Goal: Task Accomplishment & Management: Use online tool/utility

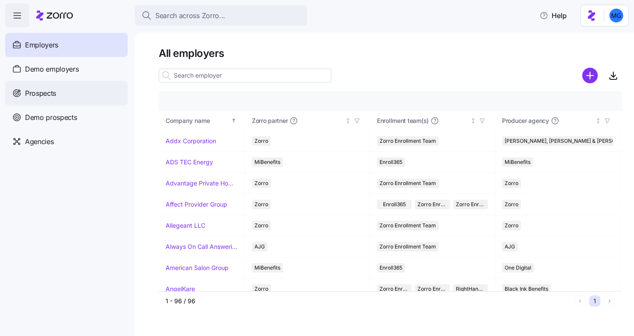
click at [62, 95] on div "Prospects" at bounding box center [66, 93] width 123 height 24
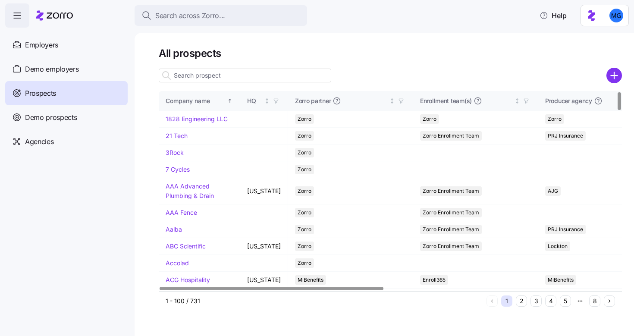
click at [604, 77] on div at bounding box center [390, 75] width 463 height 17
click at [610, 76] on circle "add icon" at bounding box center [615, 76] width 14 height 14
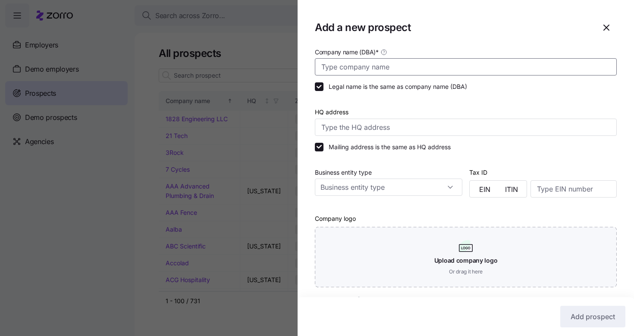
click at [432, 63] on input "Company name (DBA) *" at bounding box center [466, 66] width 302 height 17
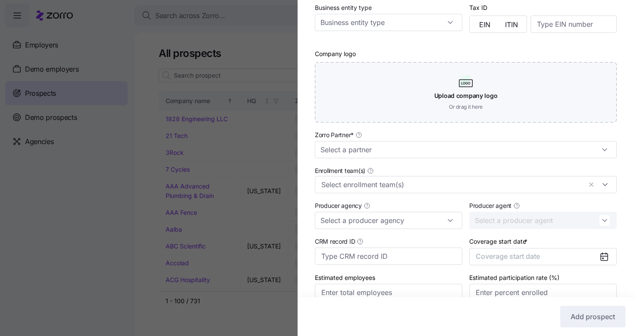
scroll to position [181, 0]
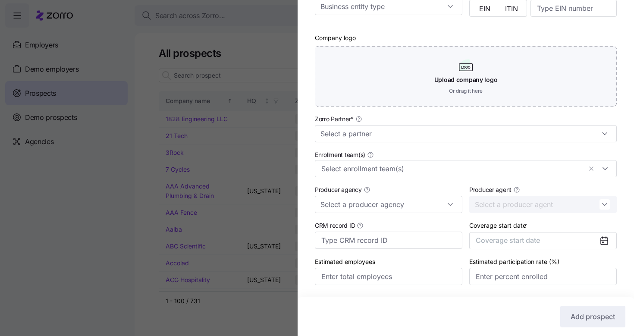
type input "FNA"
click at [422, 122] on div "Zorro Partner *" at bounding box center [466, 127] width 302 height 29
click at [417, 135] on input "Zorro Partner *" at bounding box center [466, 133] width 302 height 17
click at [384, 161] on div "Zorro" at bounding box center [462, 158] width 289 height 16
type input "Zorro"
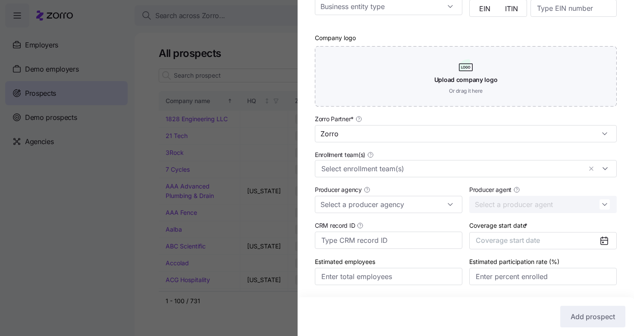
click at [607, 247] on div at bounding box center [607, 241] width 17 height 16
click at [604, 244] on div at bounding box center [607, 241] width 17 height 16
click at [603, 243] on icon at bounding box center [603, 242] width 1 height 1
click at [555, 244] on button "Coverage start date" at bounding box center [543, 240] width 148 height 17
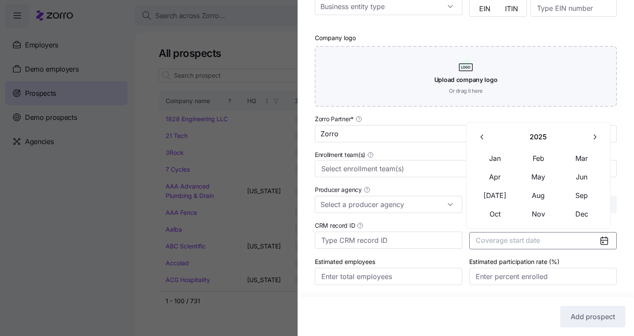
click at [589, 139] on button "button" at bounding box center [594, 137] width 18 height 18
click at [497, 160] on button "Jan" at bounding box center [495, 159] width 43 height 18
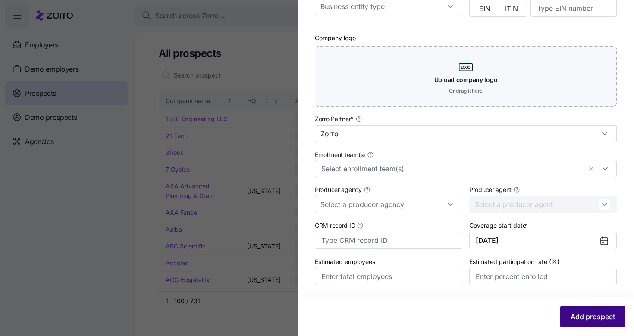
click at [583, 318] on span "Add prospect" at bounding box center [593, 317] width 44 height 10
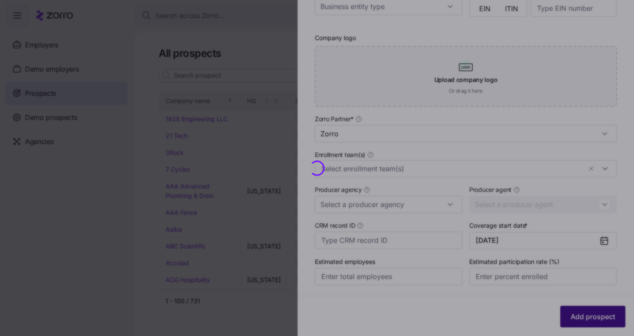
click at [583, 318] on div at bounding box center [317, 168] width 634 height 336
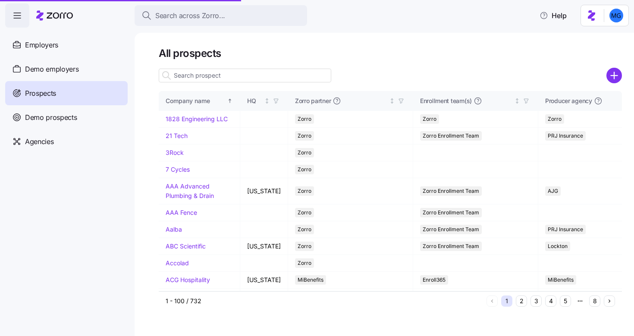
click at [253, 78] on input at bounding box center [245, 76] width 173 height 14
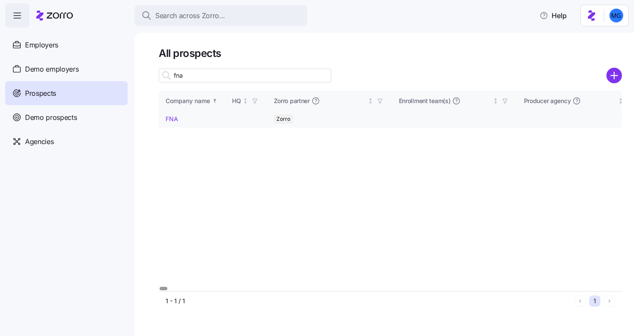
type input "fna"
click at [171, 120] on link "FNA" at bounding box center [172, 118] width 13 height 7
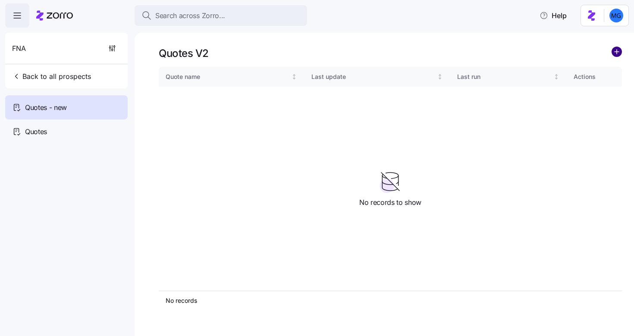
click at [621, 51] on circle "add icon" at bounding box center [616, 51] width 9 height 9
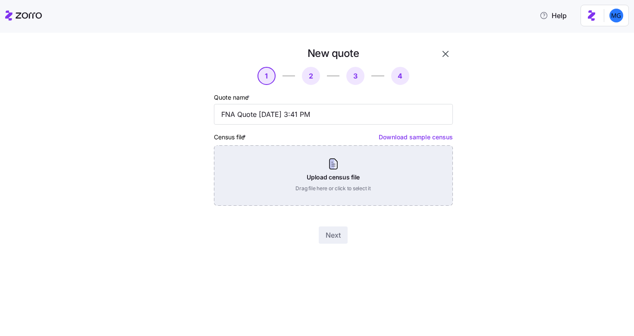
click at [328, 186] on div "Upload census file Drag file here or click to select it" at bounding box center [333, 175] width 239 height 60
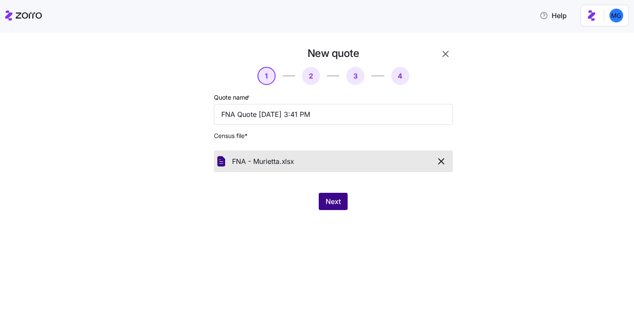
click at [324, 202] on button "Next" at bounding box center [333, 201] width 29 height 17
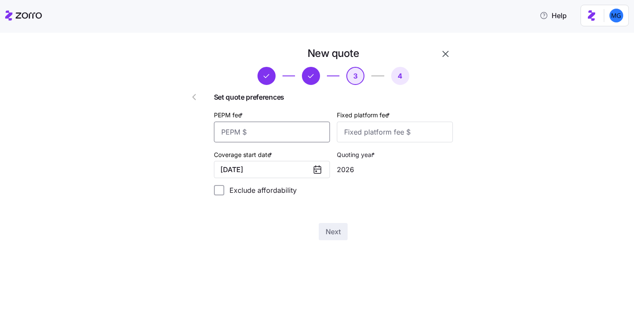
click at [288, 130] on input "PEPM fee *" at bounding box center [272, 132] width 116 height 21
type input "0"
type input "1000"
click at [339, 241] on div "New quote 3 4 Set quote preferences PEPM fee * 0 Fixed platform fee * 1000 Cove…" at bounding box center [323, 149] width 302 height 204
click at [339, 229] on span "Next" at bounding box center [333, 232] width 15 height 10
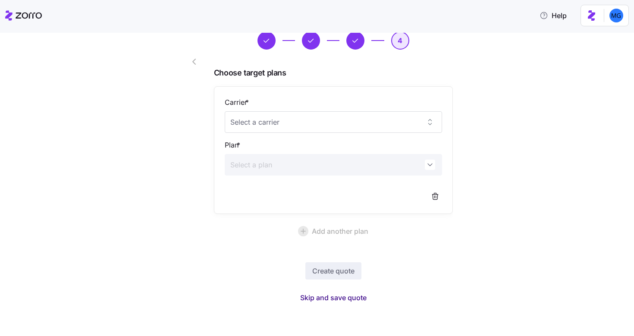
click at [350, 299] on span "Skip and save quote" at bounding box center [333, 298] width 66 height 10
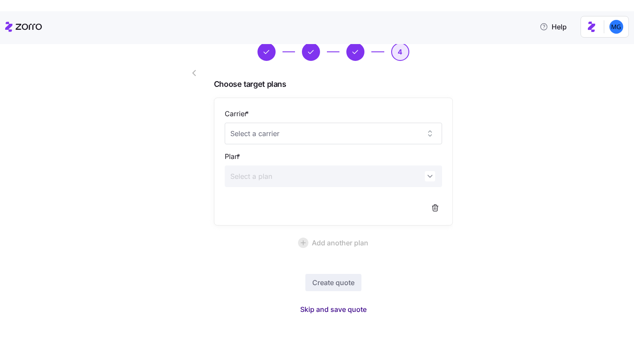
scroll to position [9, 0]
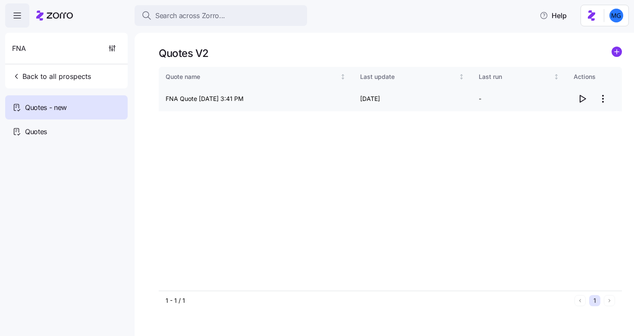
click at [584, 101] on icon "button" at bounding box center [582, 99] width 10 height 10
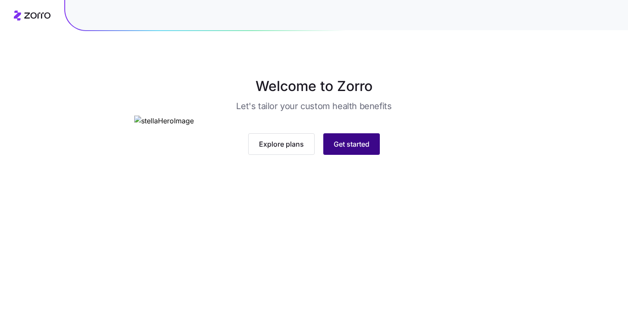
click at [346, 149] on span "Get started" at bounding box center [352, 144] width 36 height 10
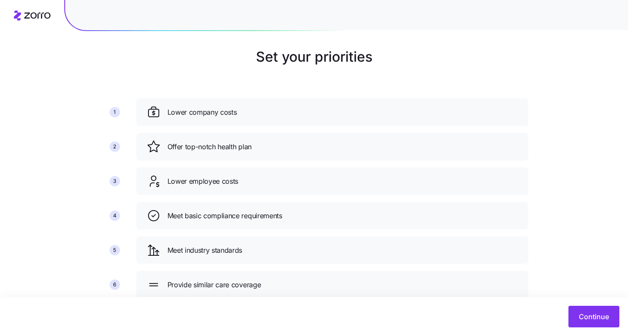
scroll to position [54, 0]
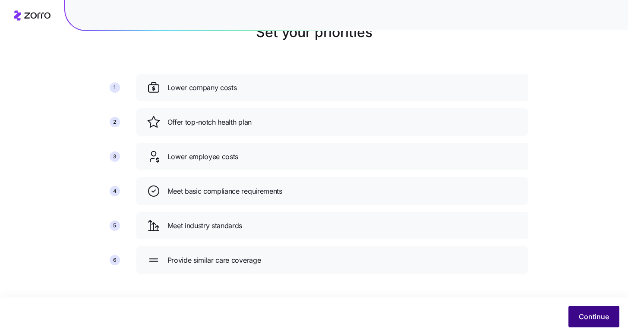
click at [591, 321] on span "Continue" at bounding box center [594, 317] width 30 height 10
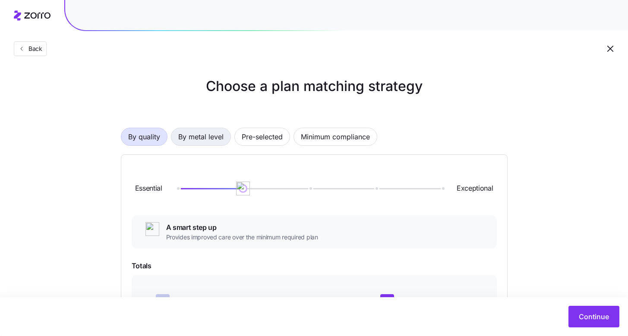
click at [207, 140] on span "By metal level" at bounding box center [200, 136] width 45 height 17
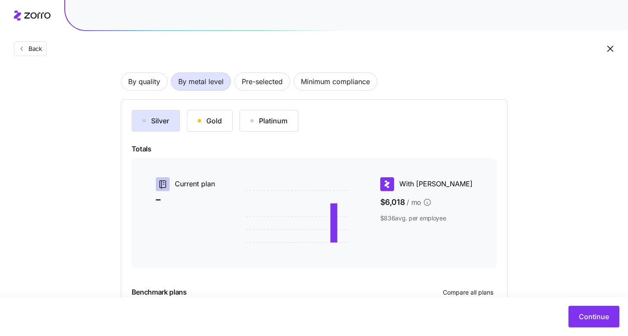
scroll to position [55, 0]
click at [582, 316] on span "Continue" at bounding box center [594, 317] width 30 height 10
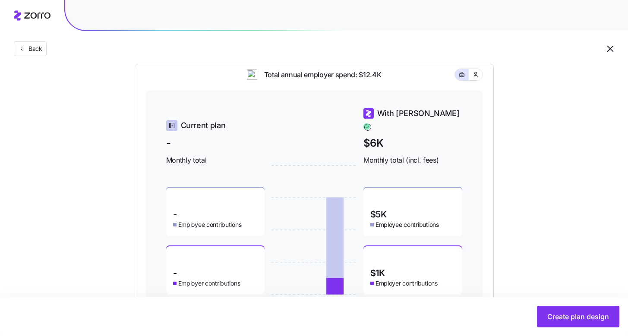
scroll to position [275, 0]
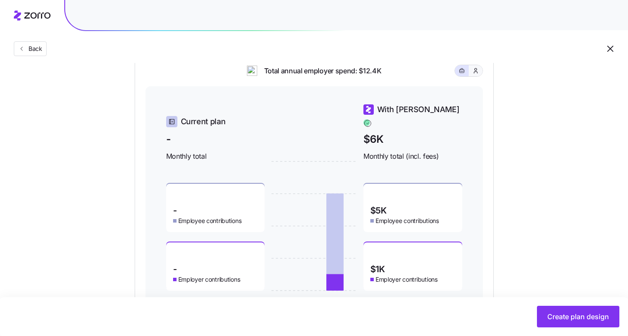
click at [477, 75] on icon "button" at bounding box center [475, 70] width 7 height 9
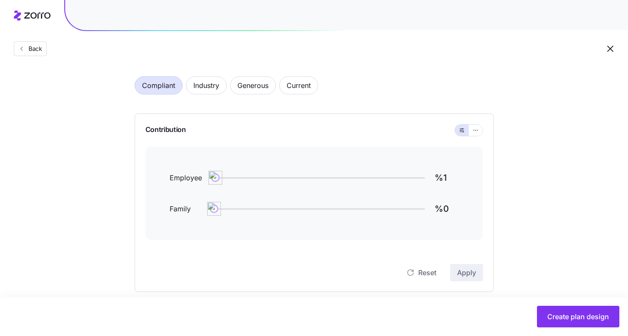
scroll to position [32, 0]
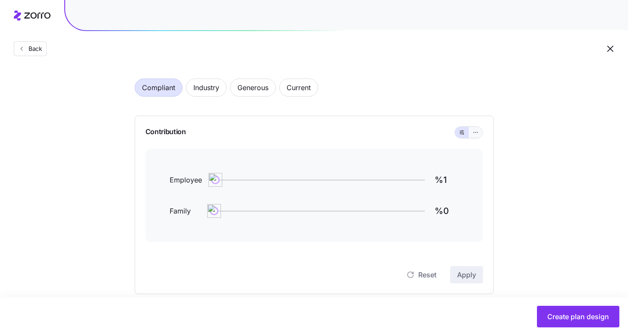
click at [475, 132] on icon "button" at bounding box center [475, 132] width 6 height 10
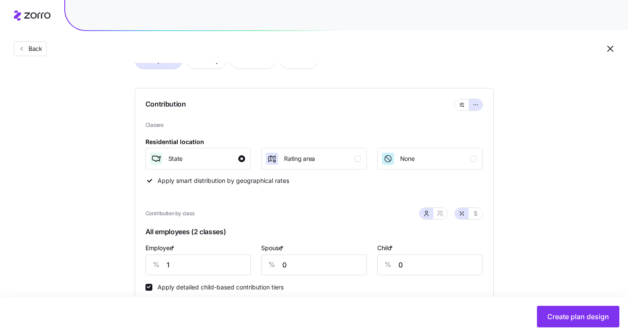
scroll to position [172, 0]
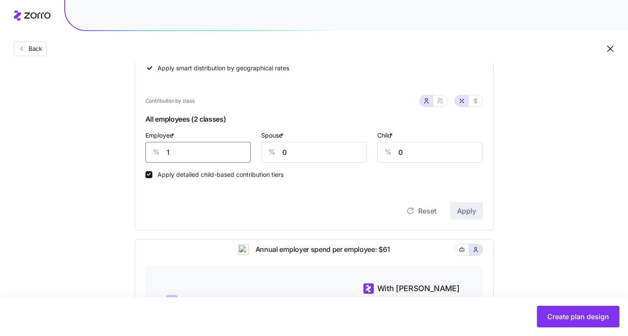
click at [208, 156] on input "1" at bounding box center [198, 152] width 106 height 21
click at [460, 208] on span "Apply" at bounding box center [466, 211] width 19 height 10
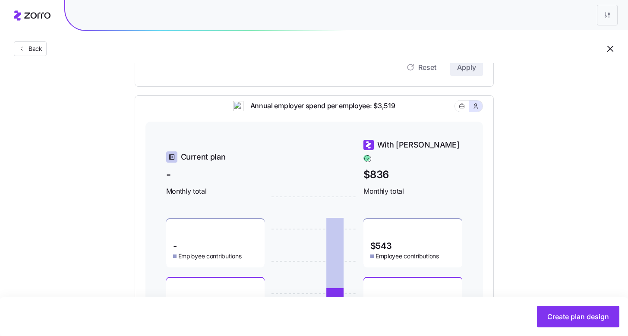
scroll to position [279, 0]
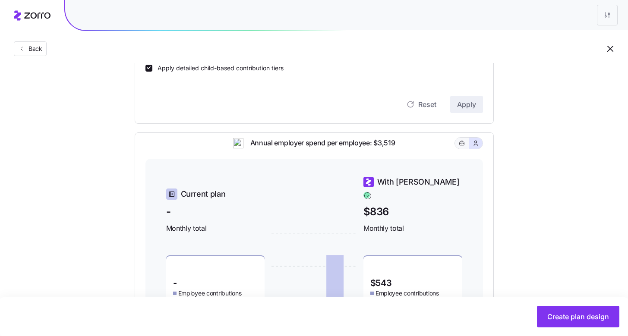
click at [459, 148] on icon "button" at bounding box center [462, 143] width 6 height 10
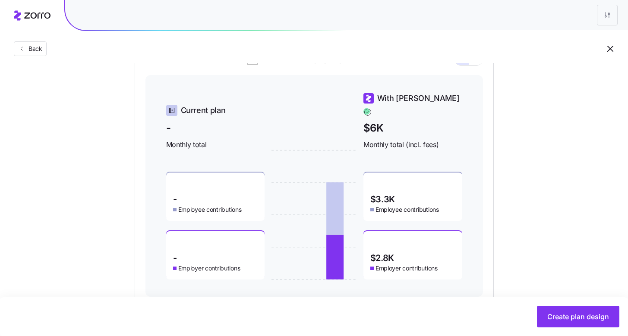
scroll to position [363, 0]
click at [562, 224] on div "Set your contribution Compliant Industry Generous Current Contribution Classes …" at bounding box center [314, 7] width 628 height 589
click at [570, 224] on div "Set your contribution Compliant Industry Generous Current Contribution Classes …" at bounding box center [314, 7] width 628 height 589
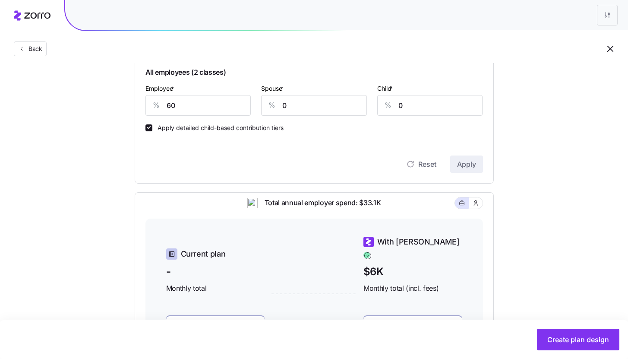
scroll to position [190, 0]
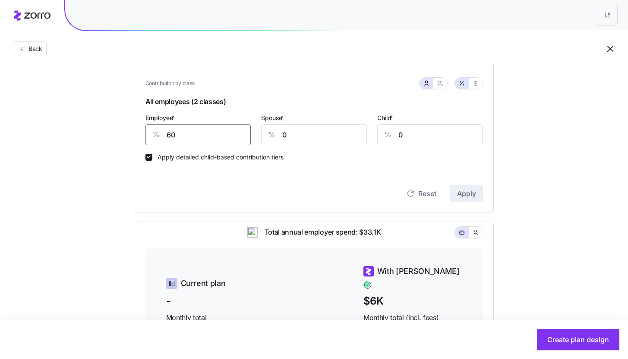
click at [230, 131] on input "60" at bounding box center [198, 134] width 106 height 21
type input "75"
click at [482, 186] on button "Apply" at bounding box center [466, 193] width 33 height 17
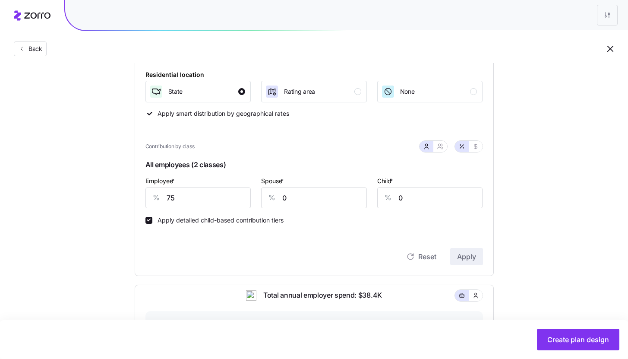
scroll to position [123, 0]
